Goal: Navigation & Orientation: Find specific page/section

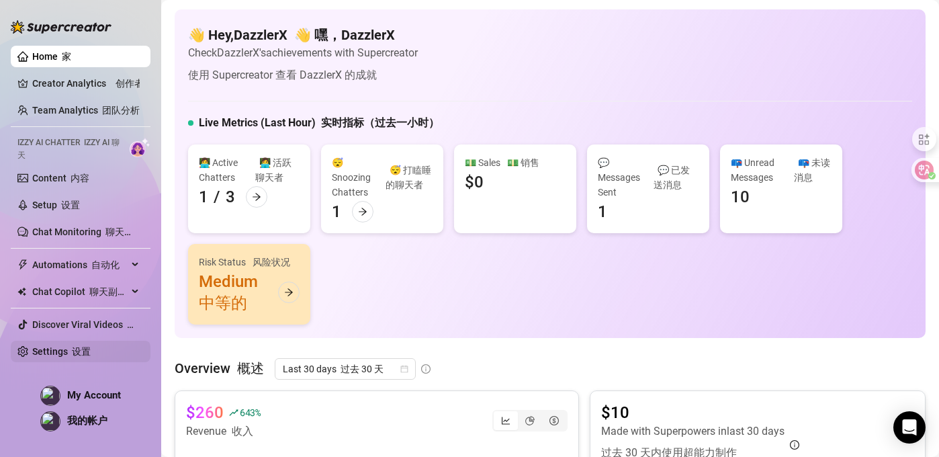
click at [76, 355] on link "Settings 设置" at bounding box center [61, 351] width 58 height 11
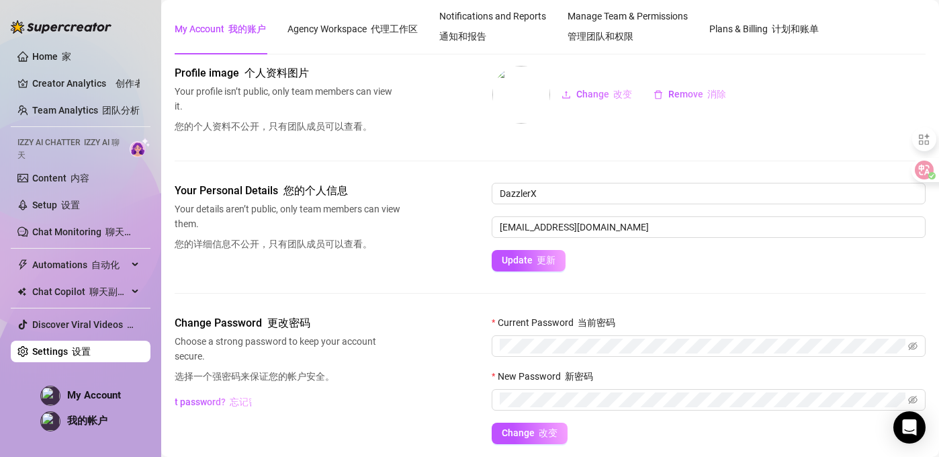
scroll to position [81, 0]
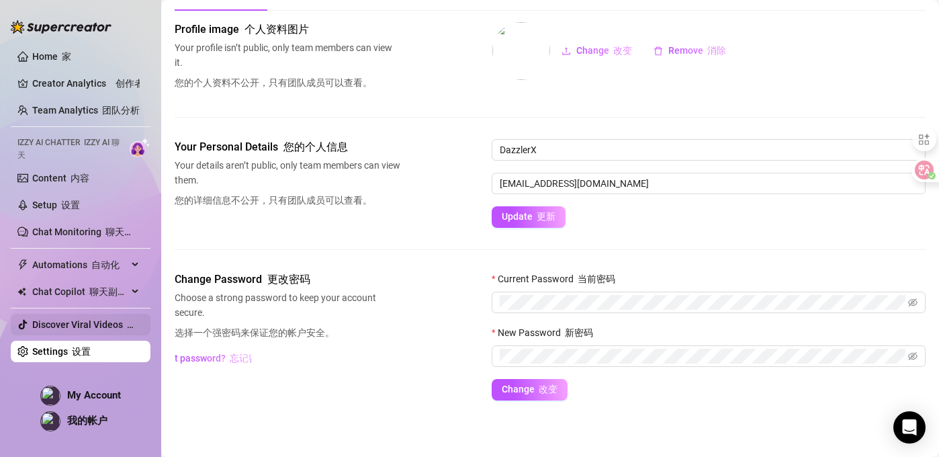
click at [101, 328] on link "Discover Viral Videos 发现热门视频" at bounding box center [107, 324] width 151 height 11
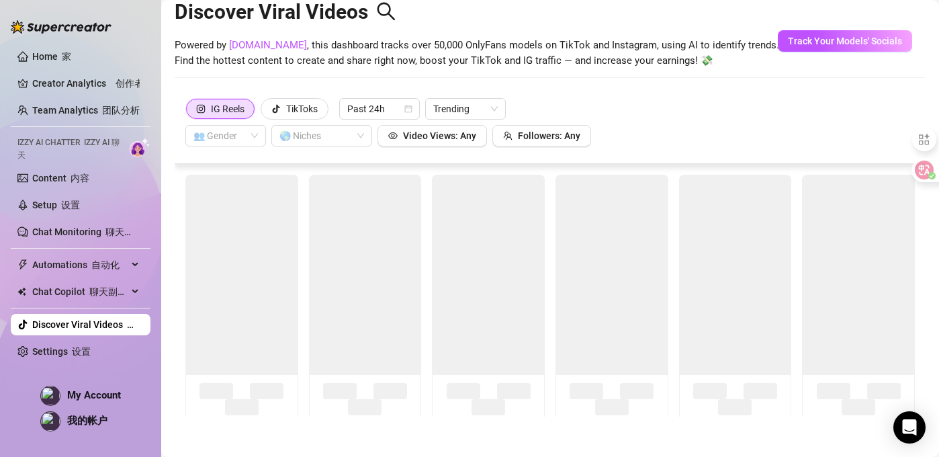
scroll to position [30, 0]
